Goal: Complete application form: Complete application form

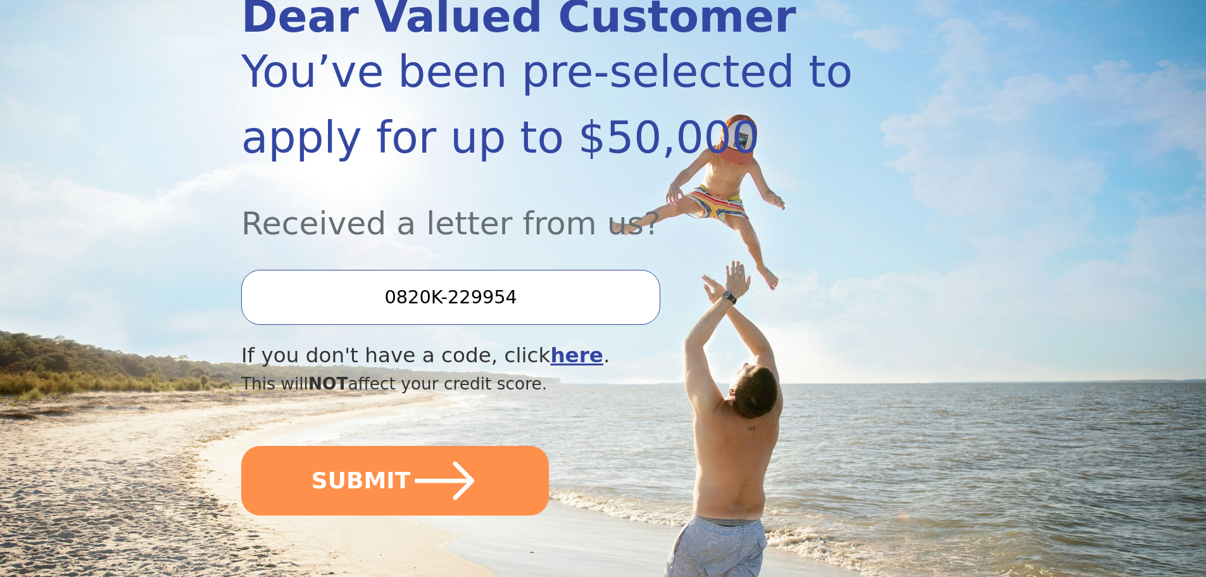
scroll to position [190, 0]
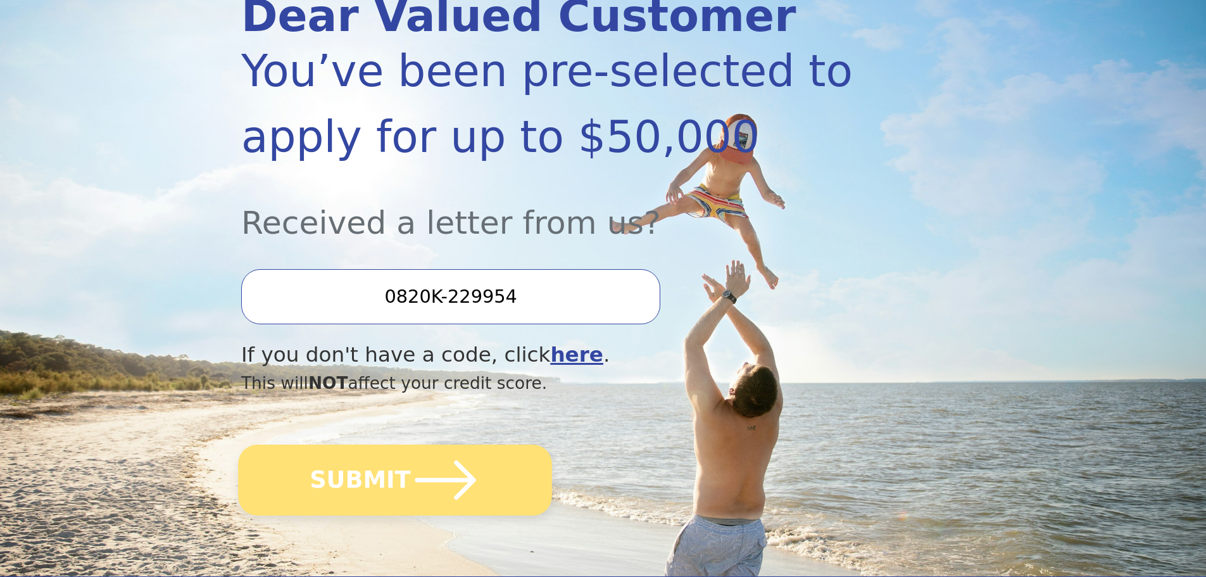
click at [514, 487] on button "SUBMIT" at bounding box center [395, 479] width 314 height 71
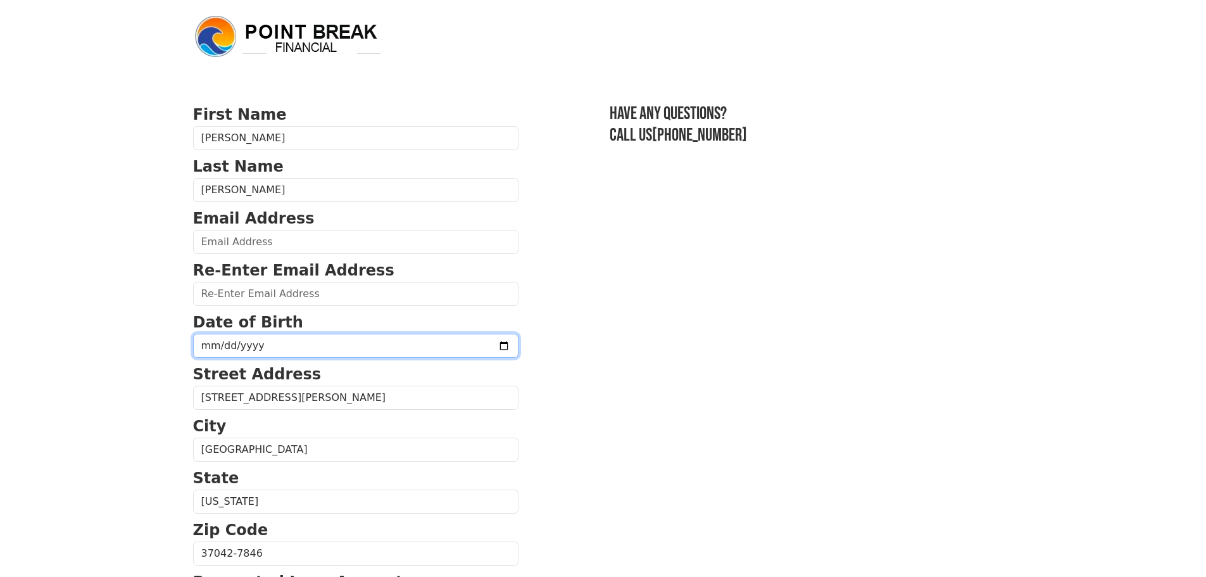
click at [347, 347] on input "date" at bounding box center [355, 346] width 325 height 24
type input "1997-05-10"
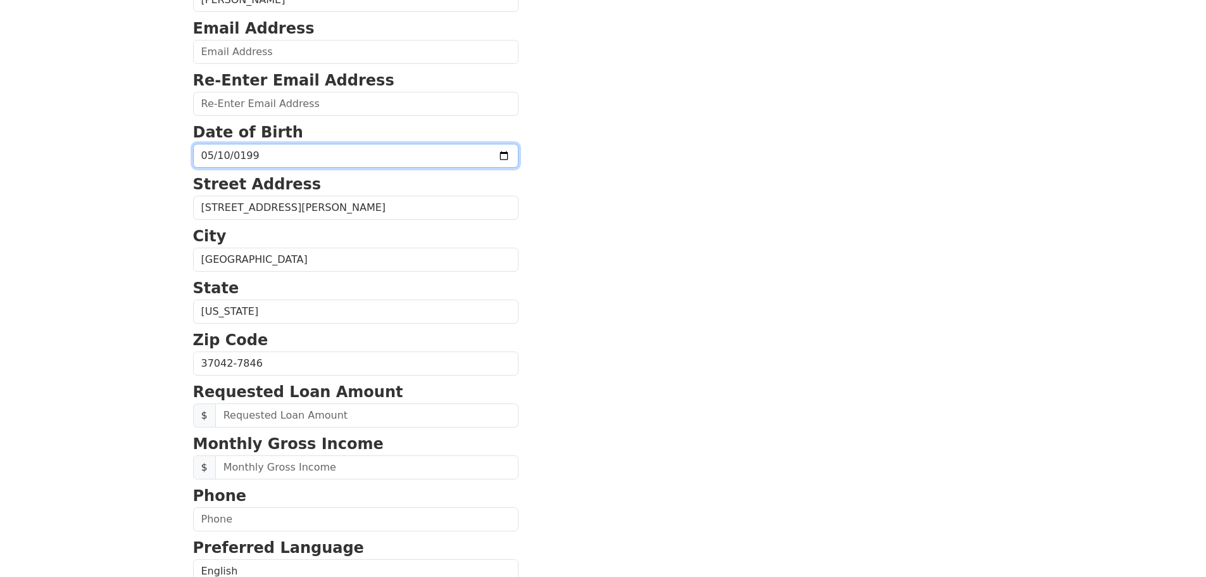
scroll to position [253, 0]
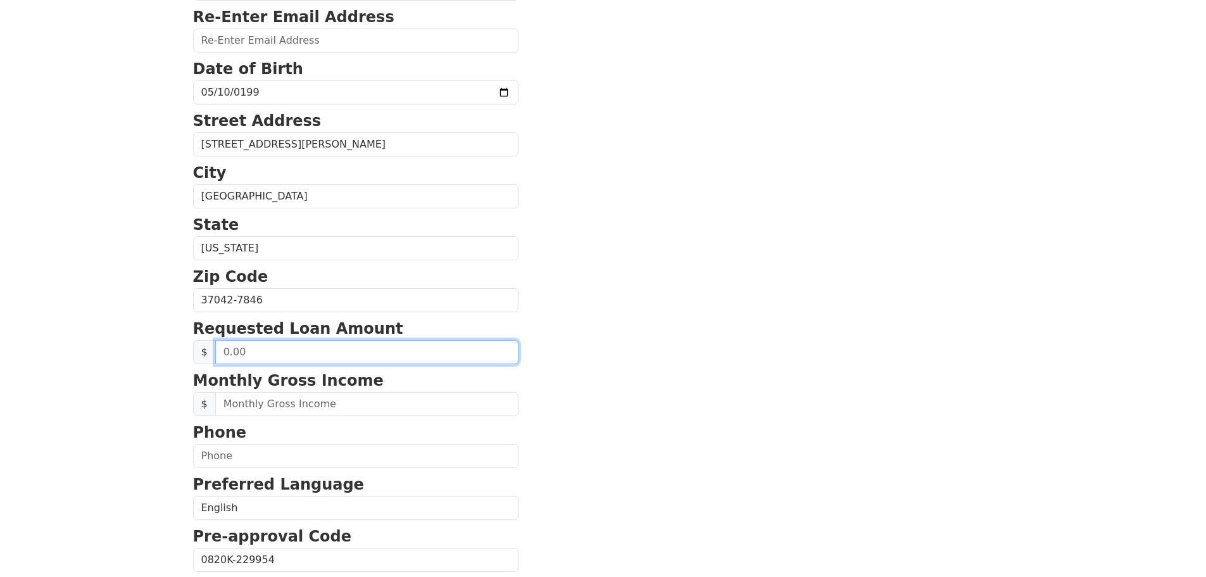
click at [392, 359] on input "text" at bounding box center [366, 352] width 303 height 24
type input "20,000.00"
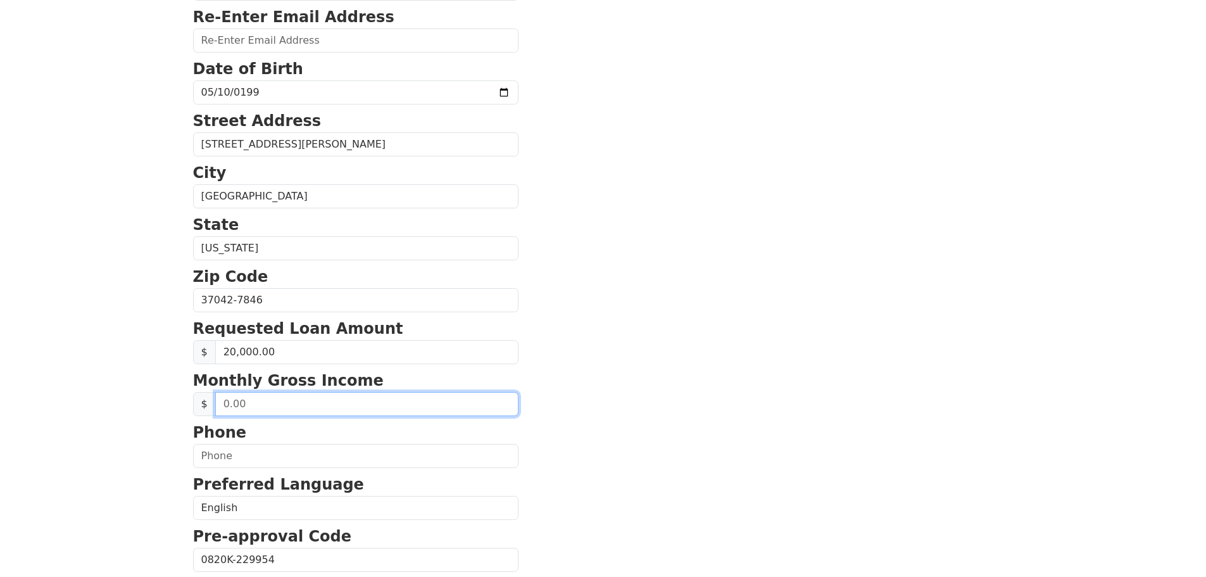
click at [327, 413] on input "text" at bounding box center [366, 404] width 303 height 24
click at [775, 442] on section "First Name Logan Last Name Rasmussen Email Address Re-Enter Email Address Date …" at bounding box center [603, 301] width 820 height 903
click at [235, 400] on input "5,000.00" at bounding box center [366, 404] width 303 height 24
drag, startPoint x: 235, startPoint y: 408, endPoint x: 241, endPoint y: 410, distance: 6.6
click at [242, 410] on input "5,000.00" at bounding box center [366, 404] width 303 height 24
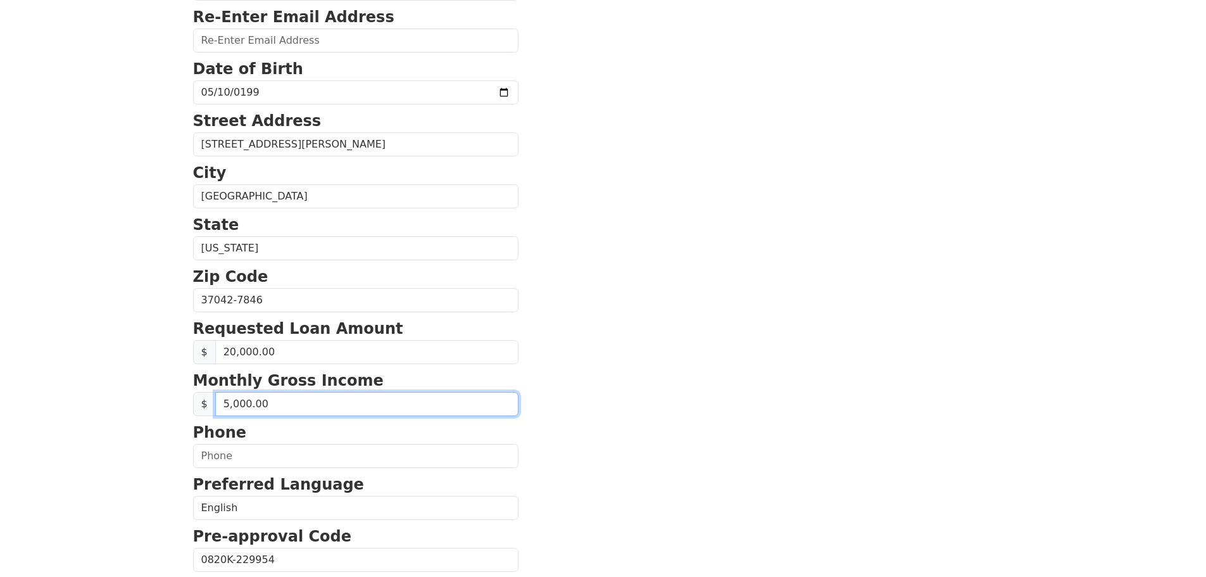
click at [232, 410] on input "5,000.00" at bounding box center [366, 404] width 303 height 24
click at [239, 410] on input "5,000.00" at bounding box center [366, 404] width 303 height 24
type input "5,500.00"
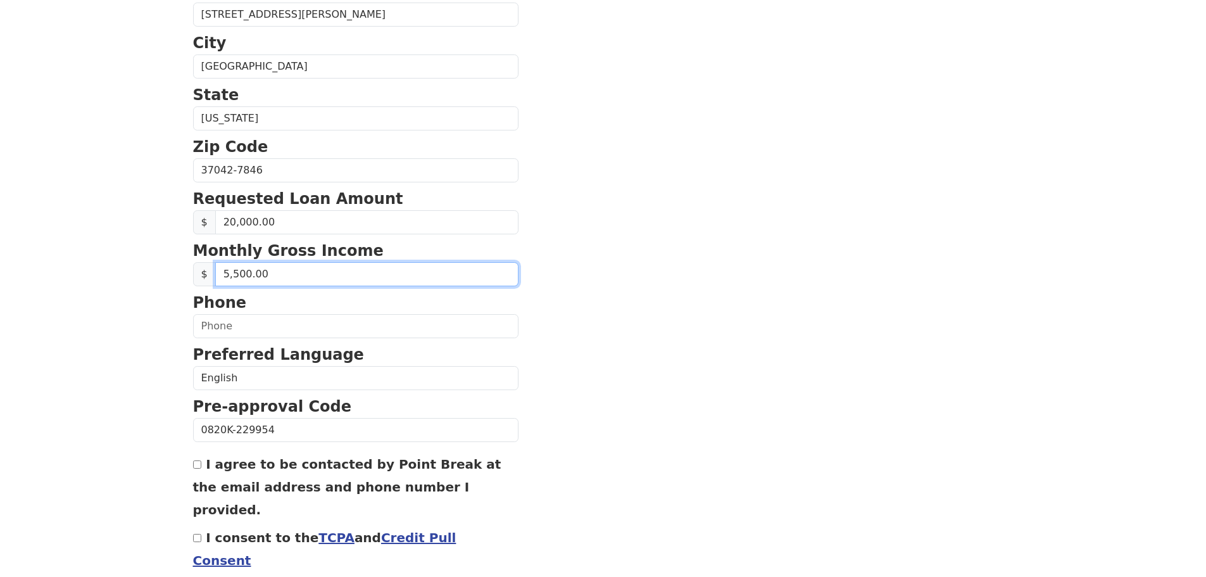
scroll to position [431, 0]
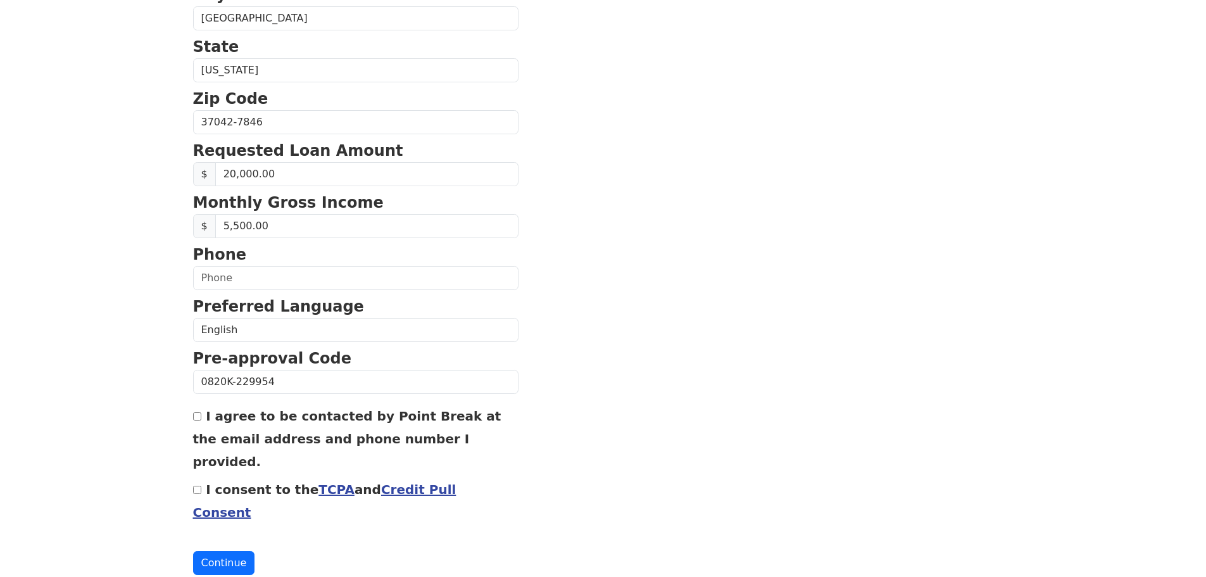
click at [197, 417] on input "I agree to be contacted by Point Break at the email address and phone number I …" at bounding box center [197, 416] width 8 height 8
checkbox input "true"
click at [196, 486] on input "I consent to the TCPA and Credit Pull Consent" at bounding box center [197, 490] width 8 height 8
checkbox input "true"
click at [228, 551] on button "Continue" at bounding box center [224, 563] width 62 height 24
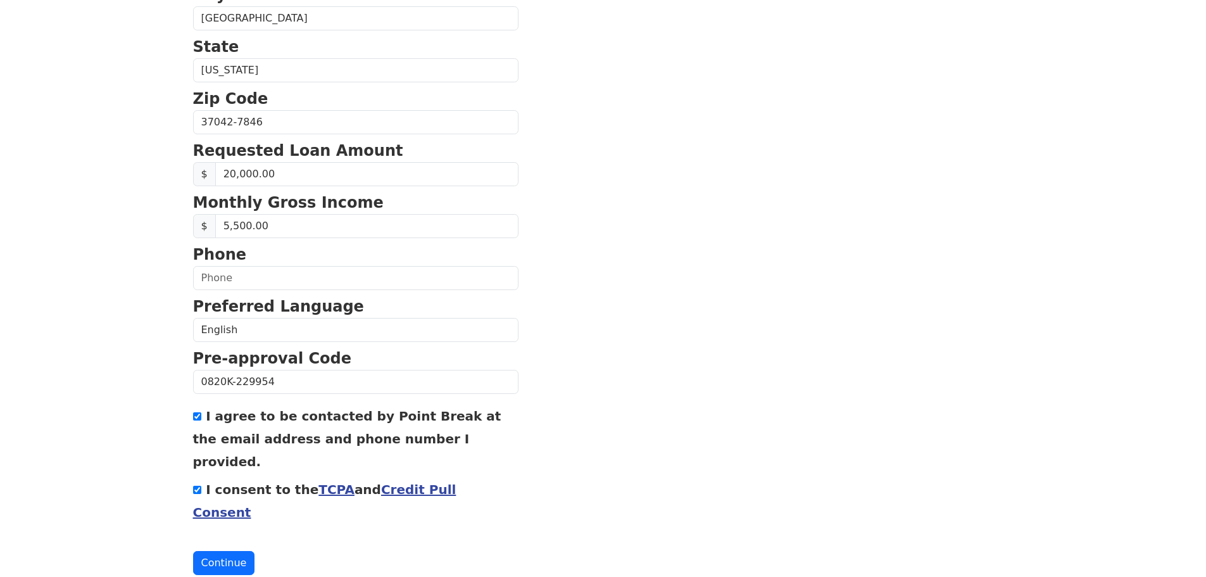
scroll to position [468, 0]
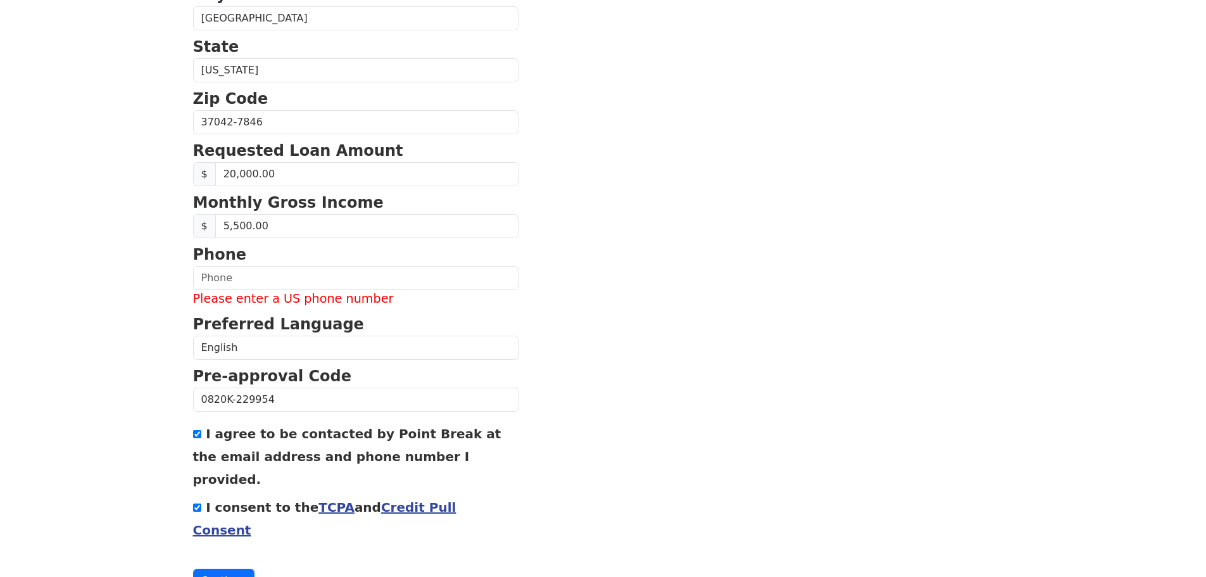
click at [275, 290] on label "Please enter a US phone number" at bounding box center [355, 299] width 325 height 18
click at [219, 279] on input "text" at bounding box center [355, 278] width 325 height 24
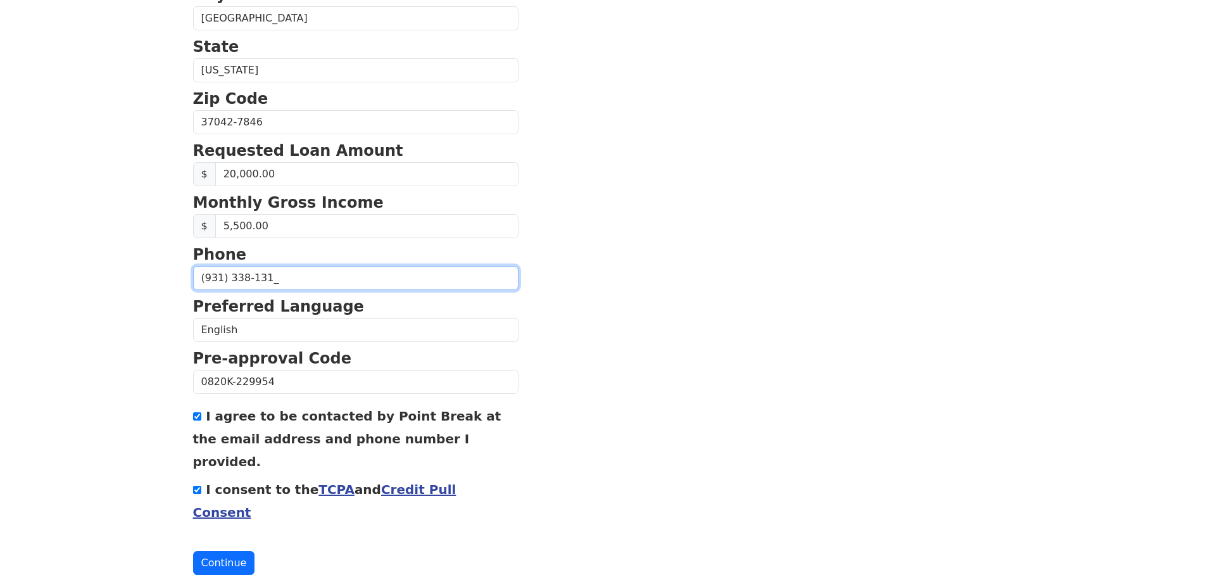
type input "(931) 338-1317"
click at [224, 551] on button "Continue" at bounding box center [224, 563] width 62 height 24
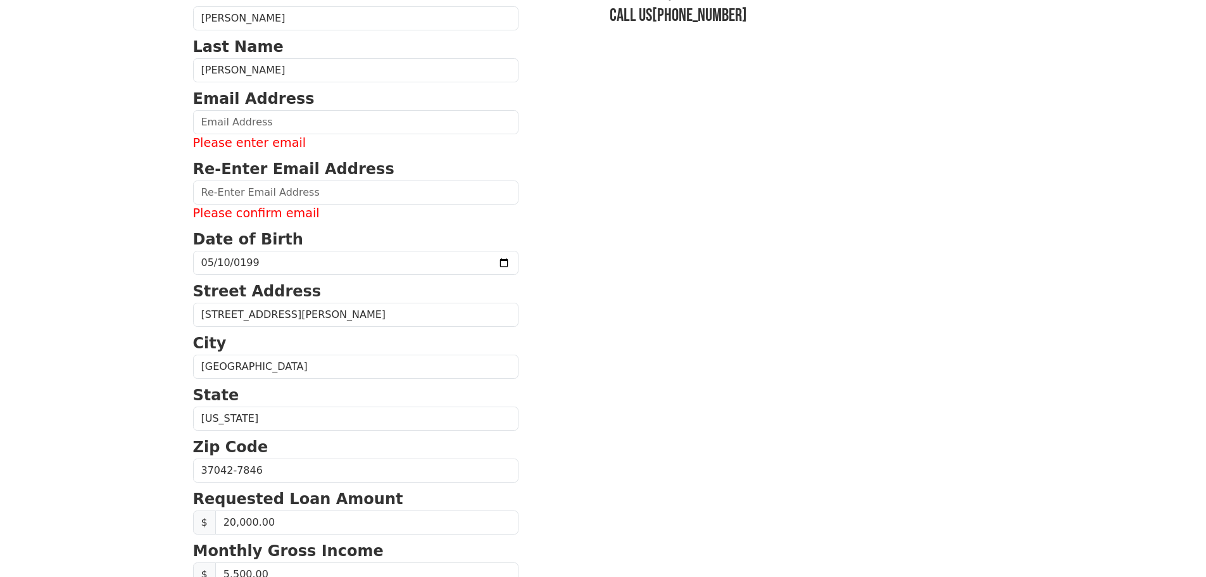
scroll to position [0, 0]
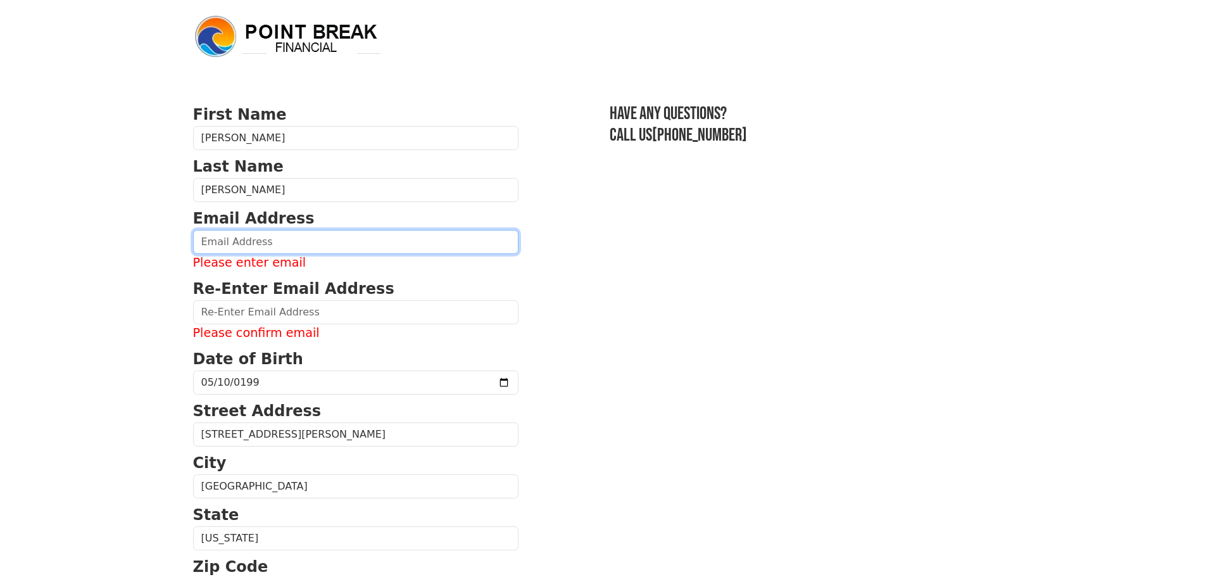
click at [260, 248] on input "email" at bounding box center [355, 242] width 325 height 24
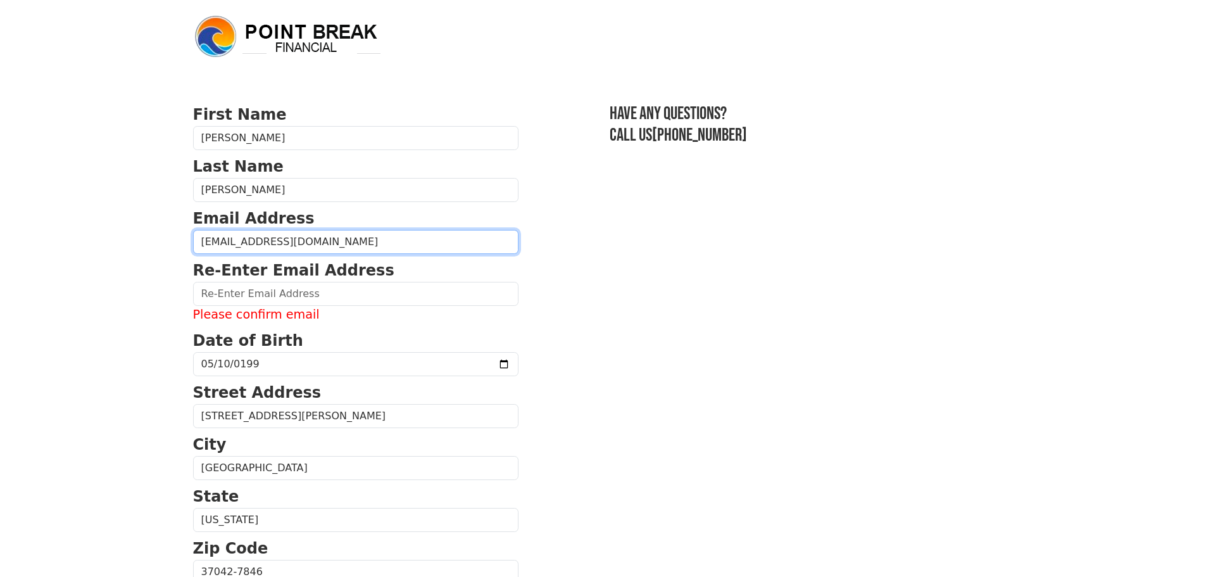
type input "loloras97@gmail.com"
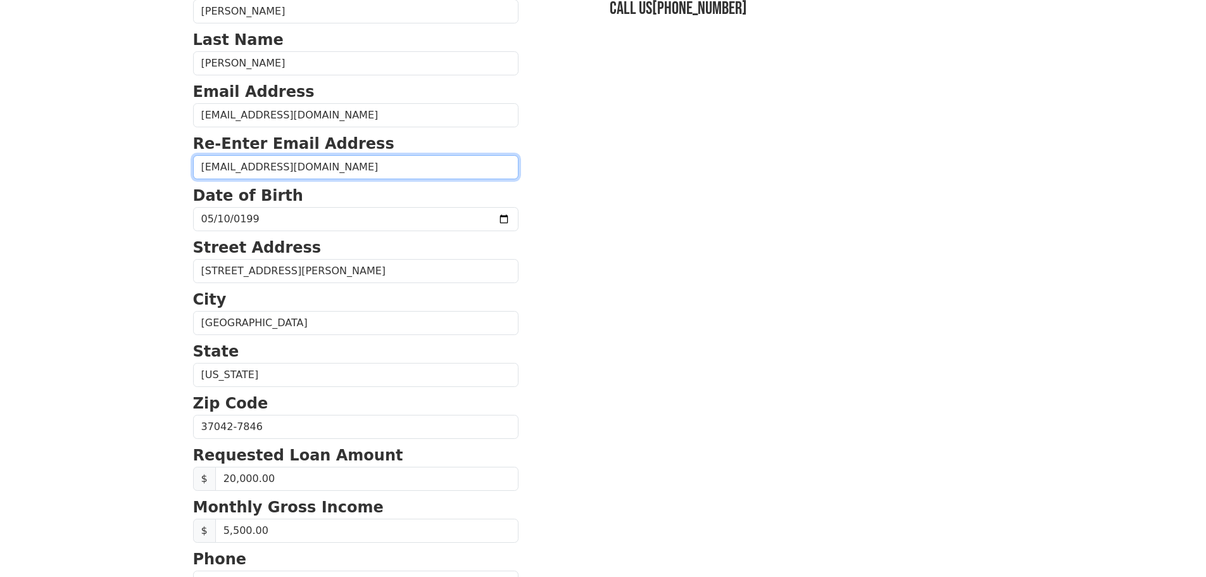
type input "loloras97@gmail.com"
click at [672, 367] on section "First Name Logan Last Name Rasmussen Email Address loloras97@gmail.com Re-Enter…" at bounding box center [603, 428] width 820 height 903
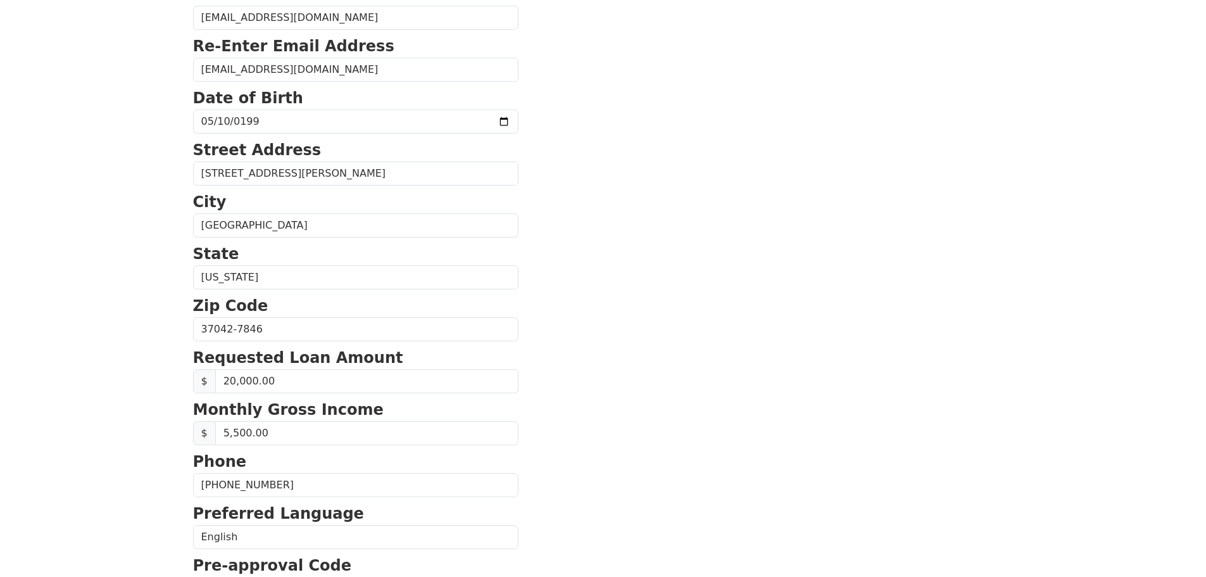
scroll to position [431, 0]
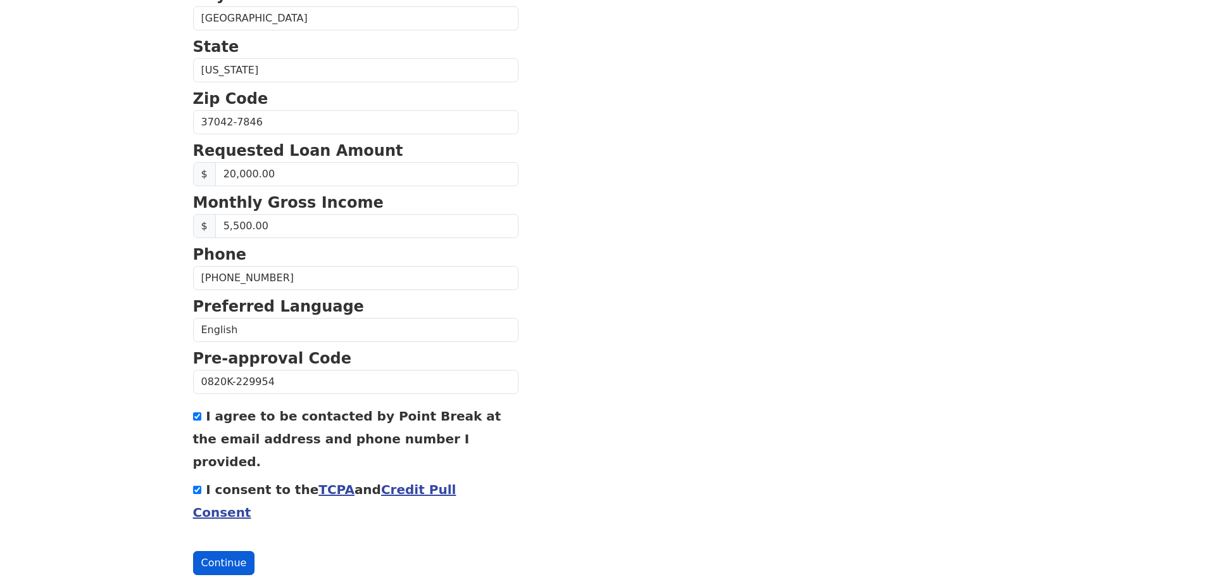
click at [201, 551] on button "Continue" at bounding box center [224, 563] width 62 height 24
